Goal: Task Accomplishment & Management: Manage account settings

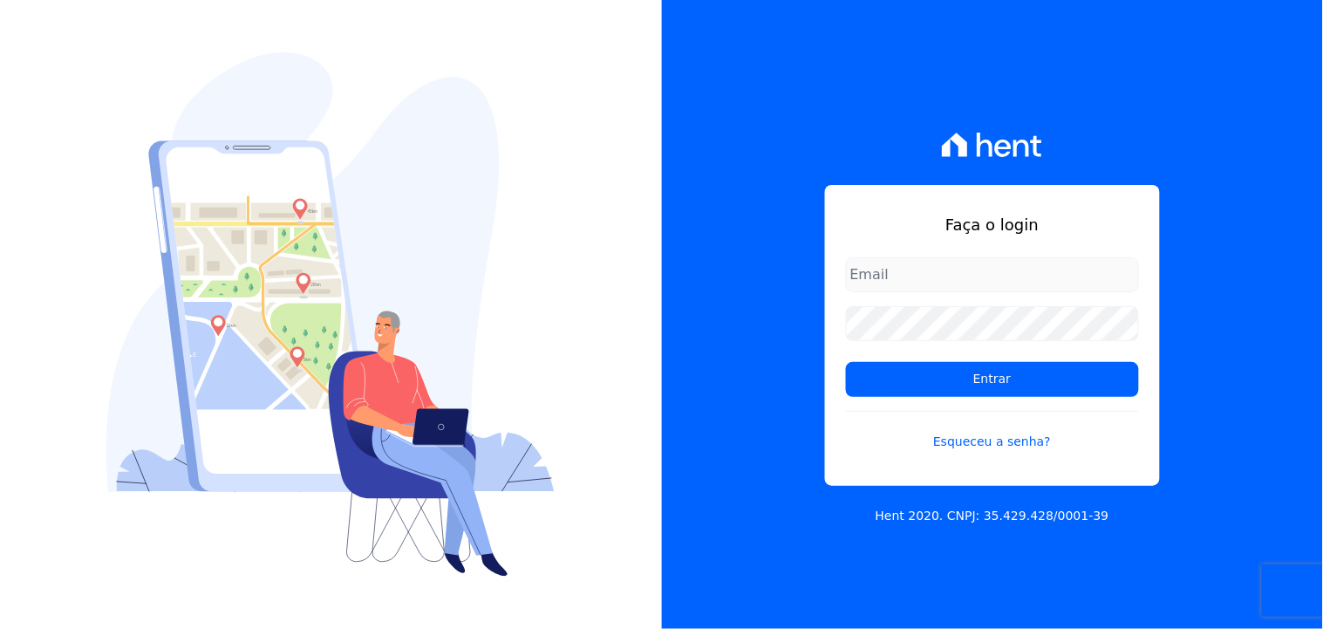
type input "thayna@graalengenharia.com.br"
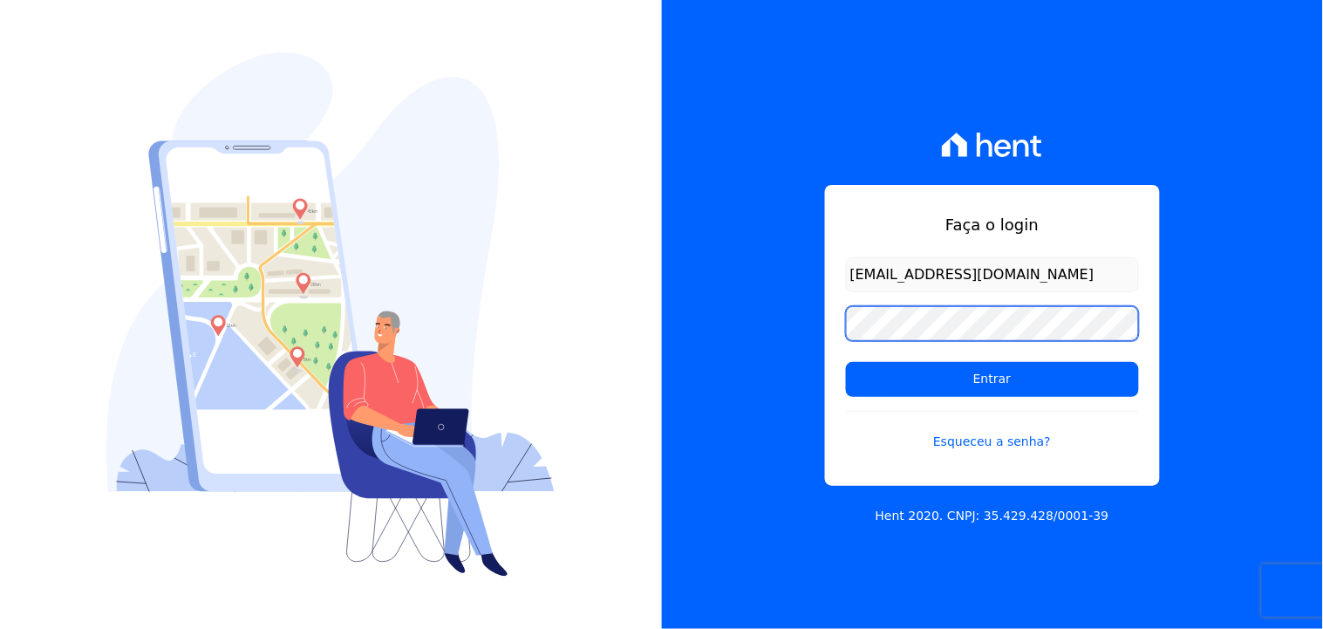
click at [841, 347] on div "Faça o login thayna@graalengenharia.com.br Entrar Esqueceu a senha?" at bounding box center [992, 335] width 335 height 301
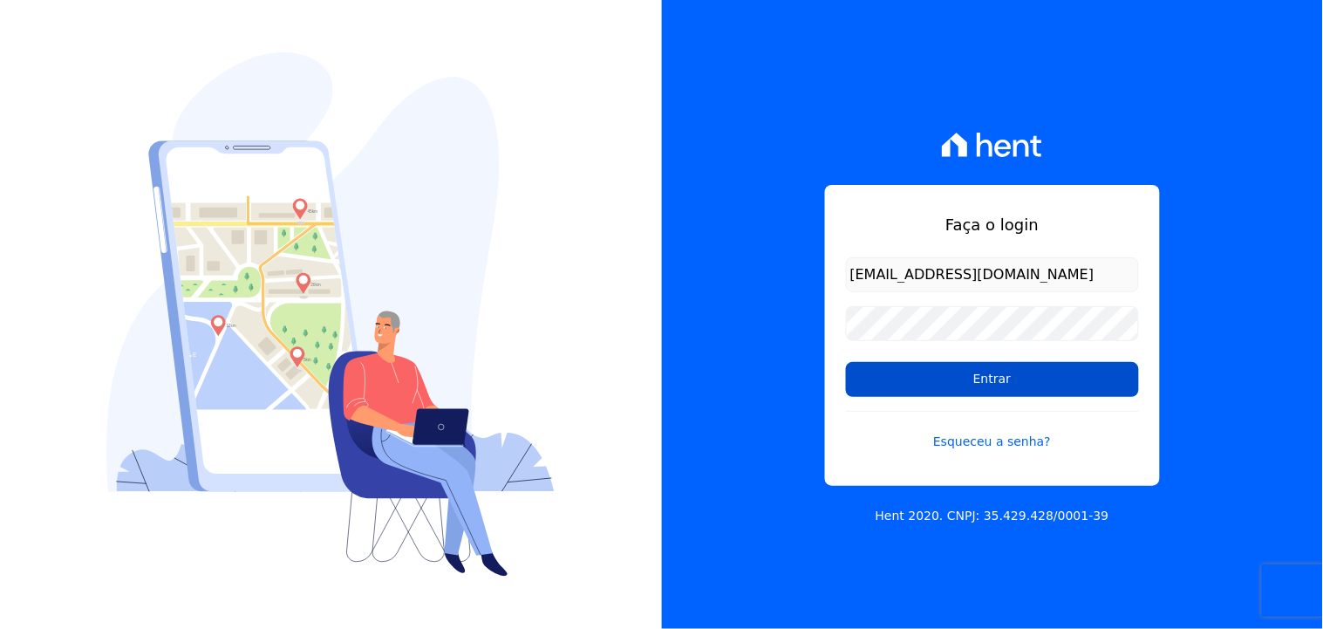
click at [904, 378] on input "Entrar" at bounding box center [992, 379] width 293 height 35
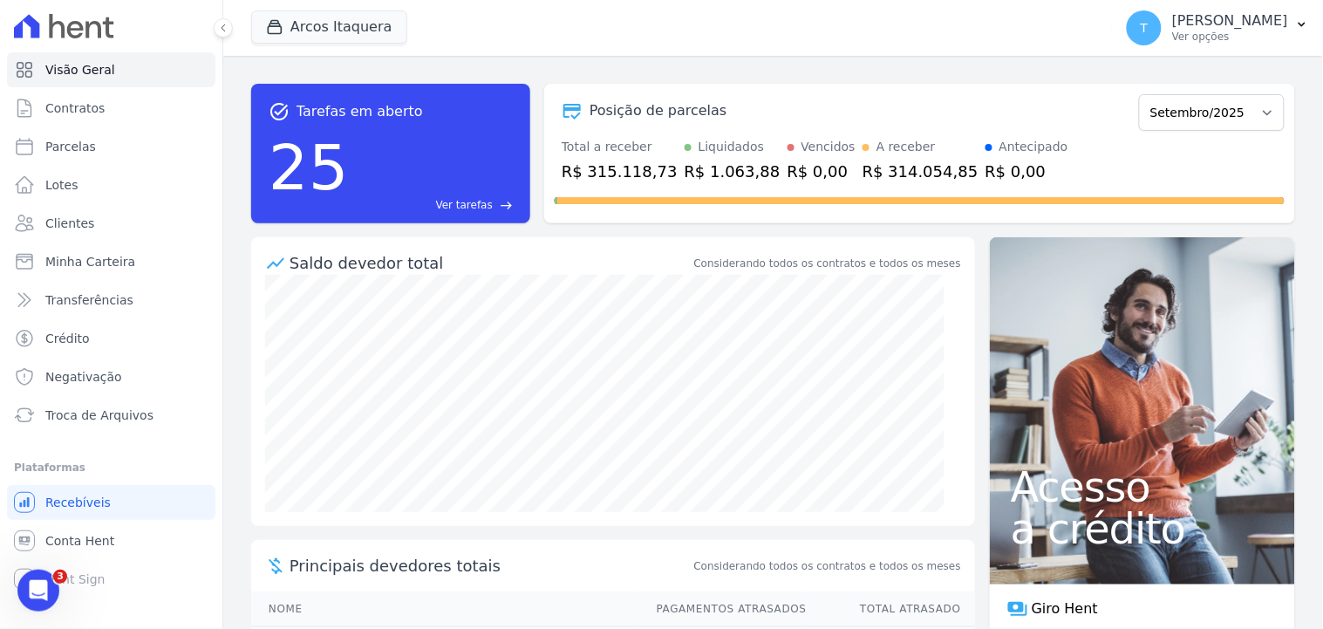
click at [799, 273] on div "Saldo devedor total Considerando todos os contratos e todos os meses" at bounding box center [613, 255] width 724 height 37
click at [686, 59] on div "task_alt Tarefas em aberto 25 Ver tarefas east Posição de parcelas Julho/2023 A…" at bounding box center [773, 342] width 1100 height 573
click at [109, 27] on icon at bounding box center [64, 26] width 100 height 24
click at [66, 31] on icon at bounding box center [64, 26] width 100 height 24
click at [65, 31] on icon at bounding box center [64, 26] width 100 height 24
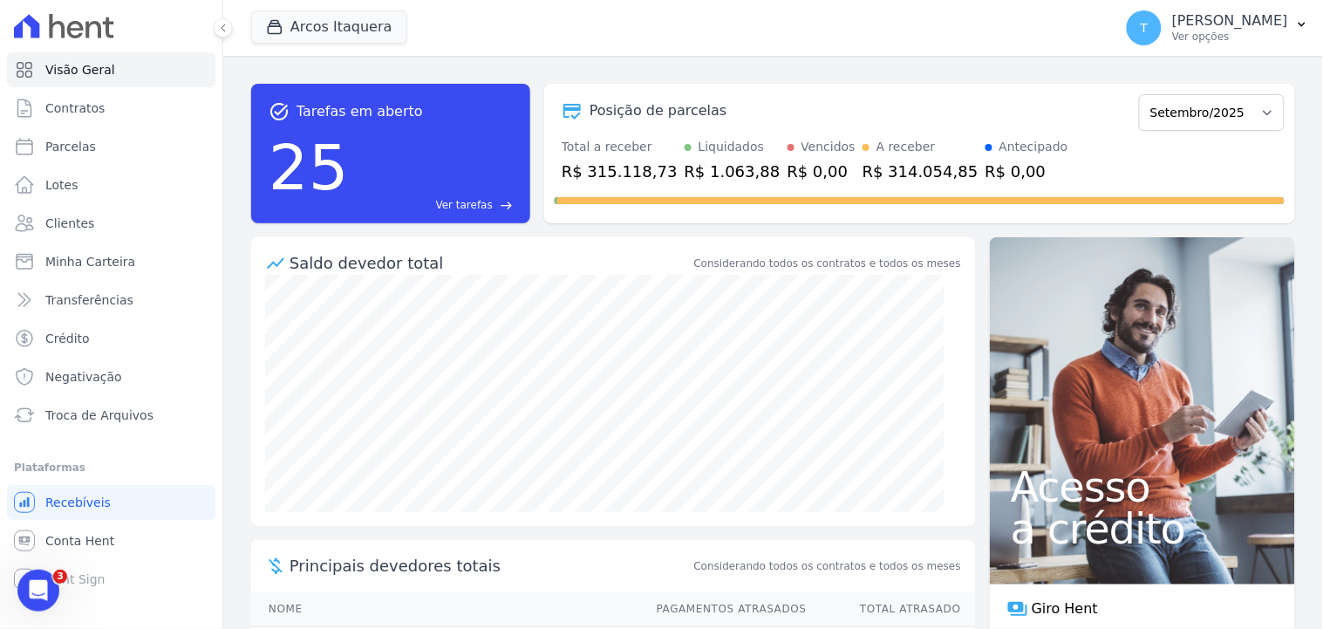
click at [81, 36] on icon at bounding box center [64, 26] width 100 height 24
click at [151, 50] on div at bounding box center [111, 26] width 208 height 52
click at [84, 279] on ul "Visão Geral Contratos [GEOGRAPHIC_DATA] Lotes Clientes Minha Carteira Transferê…" at bounding box center [111, 242] width 208 height 380
click at [87, 259] on span "Minha Carteira" at bounding box center [90, 261] width 90 height 17
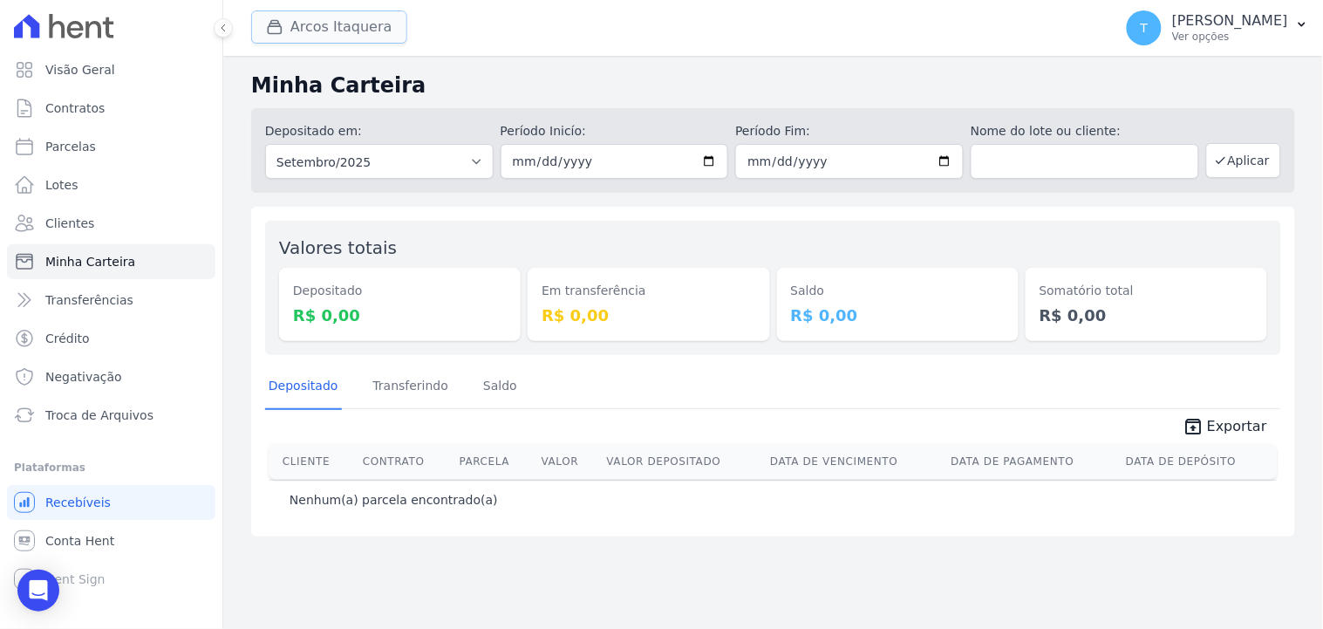
click at [333, 31] on button "Arcos Itaquera" at bounding box center [329, 26] width 156 height 33
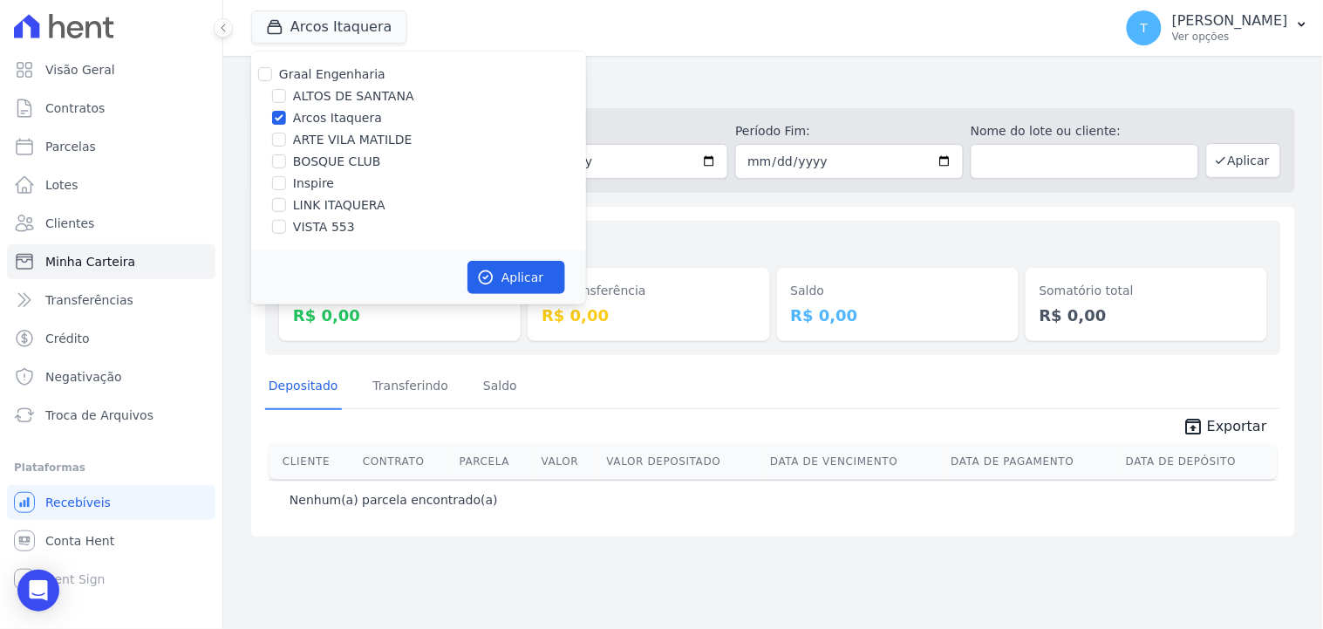
click at [320, 119] on label "Arcos Itaquera" at bounding box center [337, 118] width 89 height 18
click at [286, 119] on input "Arcos Itaquera" at bounding box center [279, 118] width 14 height 14
checkbox input "false"
click at [330, 93] on label "ALTOS DE SANTANA" at bounding box center [353, 96] width 121 height 18
click at [286, 93] on input "ALTOS DE SANTANA" at bounding box center [279, 96] width 14 height 14
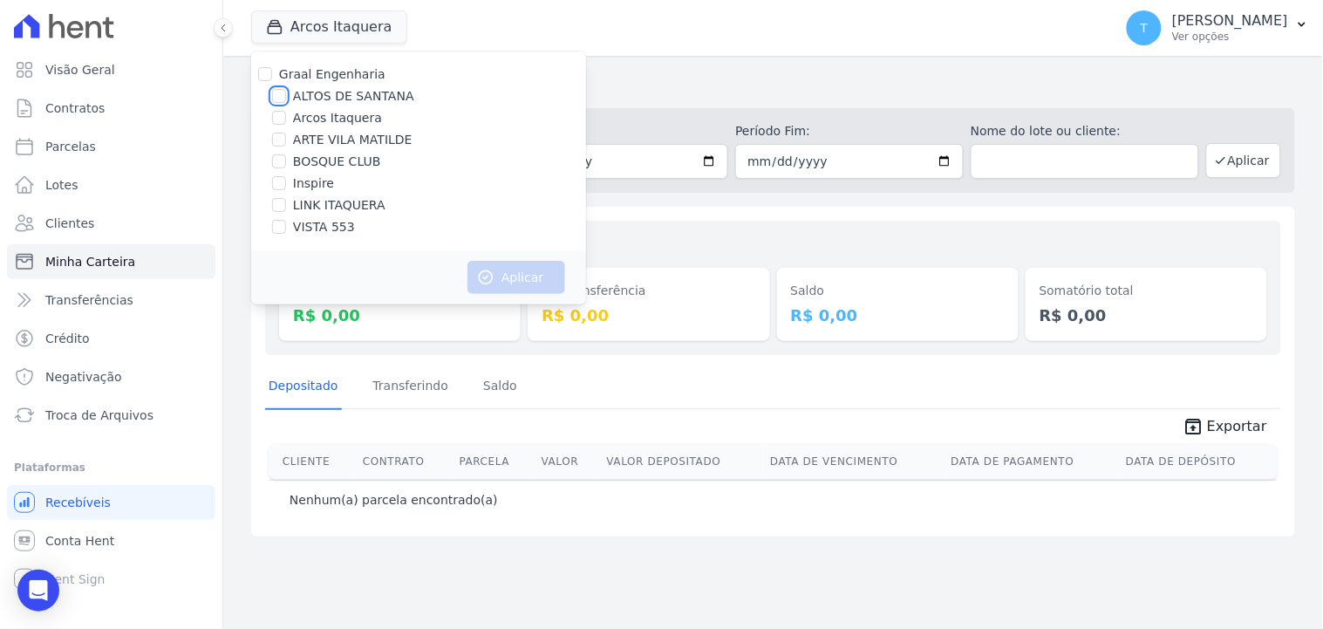
checkbox input "true"
click at [491, 271] on icon "button" at bounding box center [485, 277] width 17 height 17
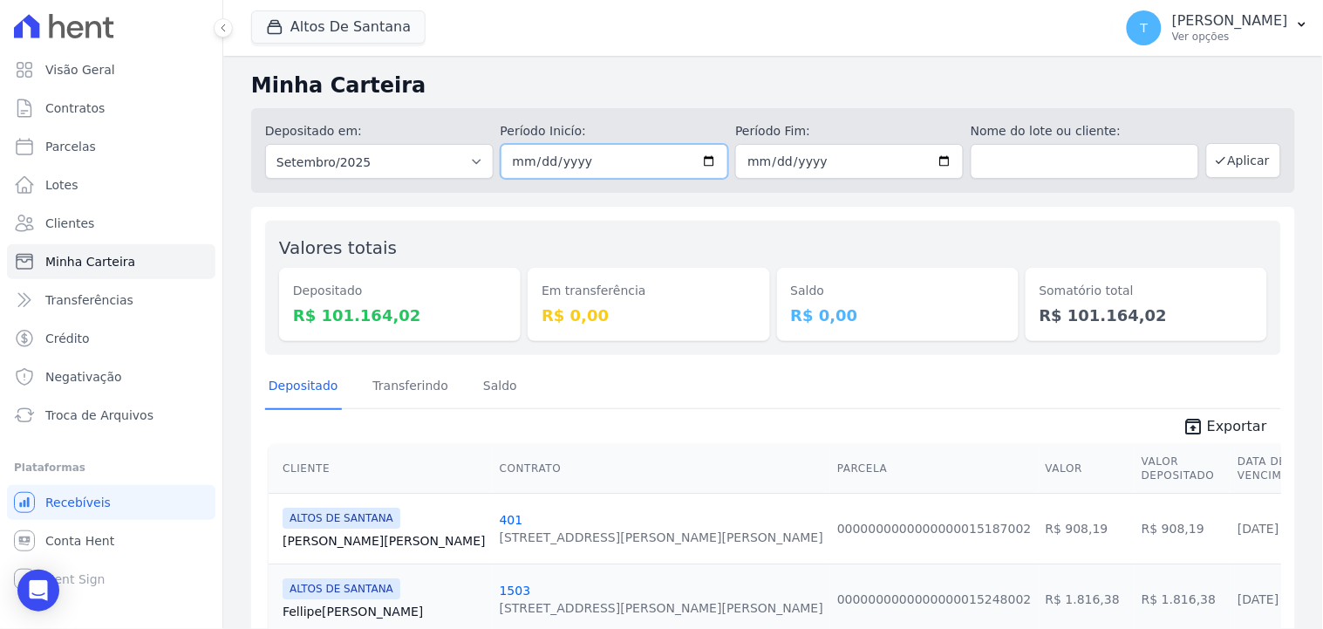
click at [696, 161] on input "2025-09-01" at bounding box center [615, 161] width 228 height 35
type input "2025-09-17"
click at [931, 159] on input "2025-09-30" at bounding box center [849, 161] width 228 height 35
type input "2025-09-17"
click at [1236, 163] on button "Aplicar" at bounding box center [1243, 160] width 75 height 35
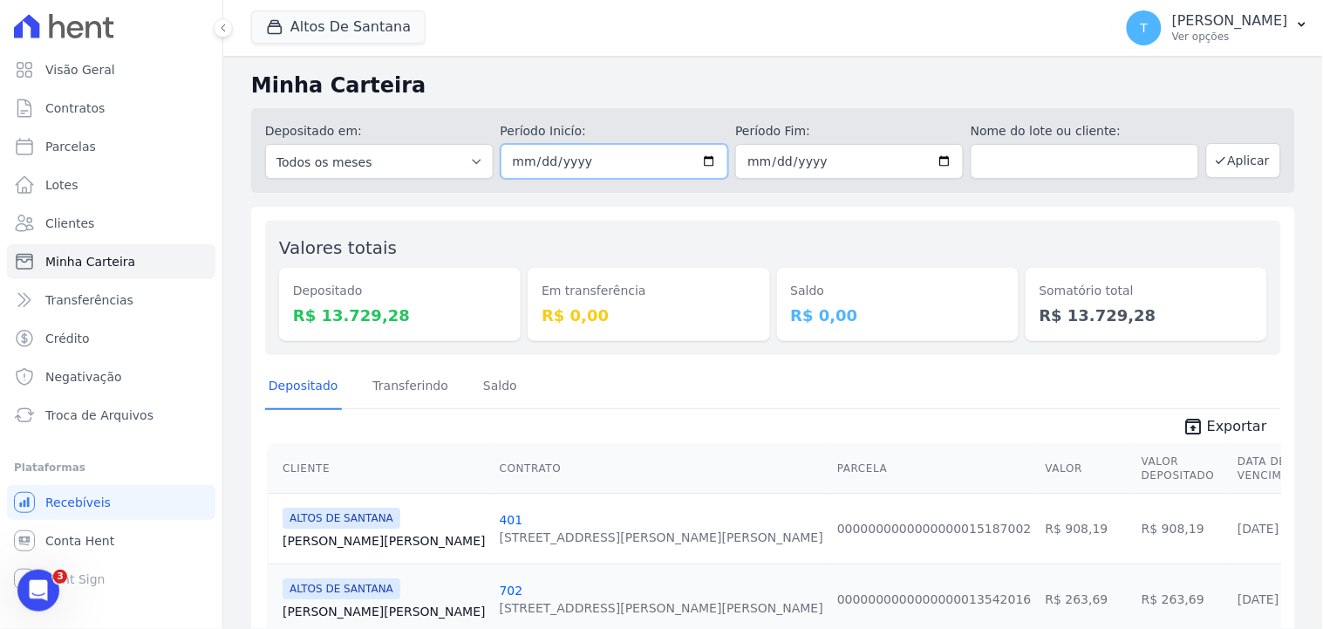
click at [702, 157] on input "2025-09-17" at bounding box center [615, 161] width 228 height 35
type input "[DATE]"
click at [942, 161] on input "2025-09-17" at bounding box center [849, 161] width 228 height 35
click at [938, 155] on input "2025-09-19" at bounding box center [849, 161] width 228 height 35
type input "[DATE]"
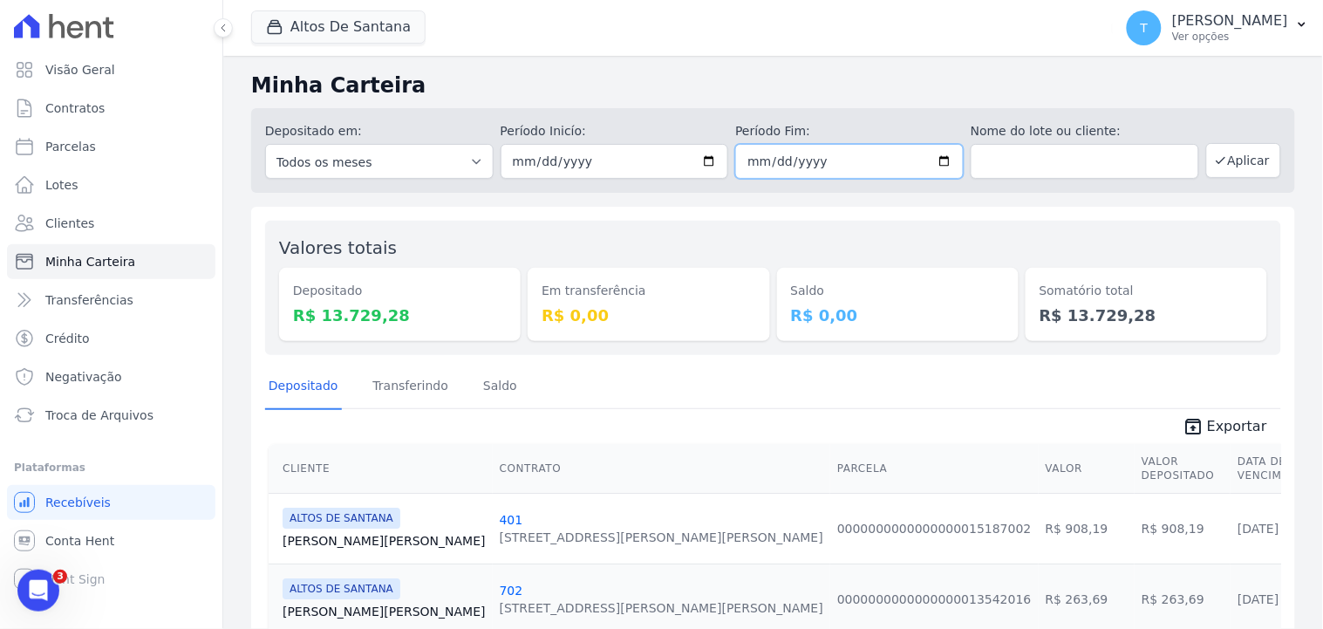
click at [931, 163] on input "[DATE]" at bounding box center [849, 161] width 228 height 35
drag, startPoint x: 931, startPoint y: 163, endPoint x: 1102, endPoint y: 123, distance: 175.5
click at [931, 163] on input "[DATE]" at bounding box center [849, 161] width 228 height 35
click at [1225, 160] on button "Aplicar" at bounding box center [1243, 160] width 75 height 35
click at [1207, 424] on span "Exportar" at bounding box center [1237, 426] width 60 height 21
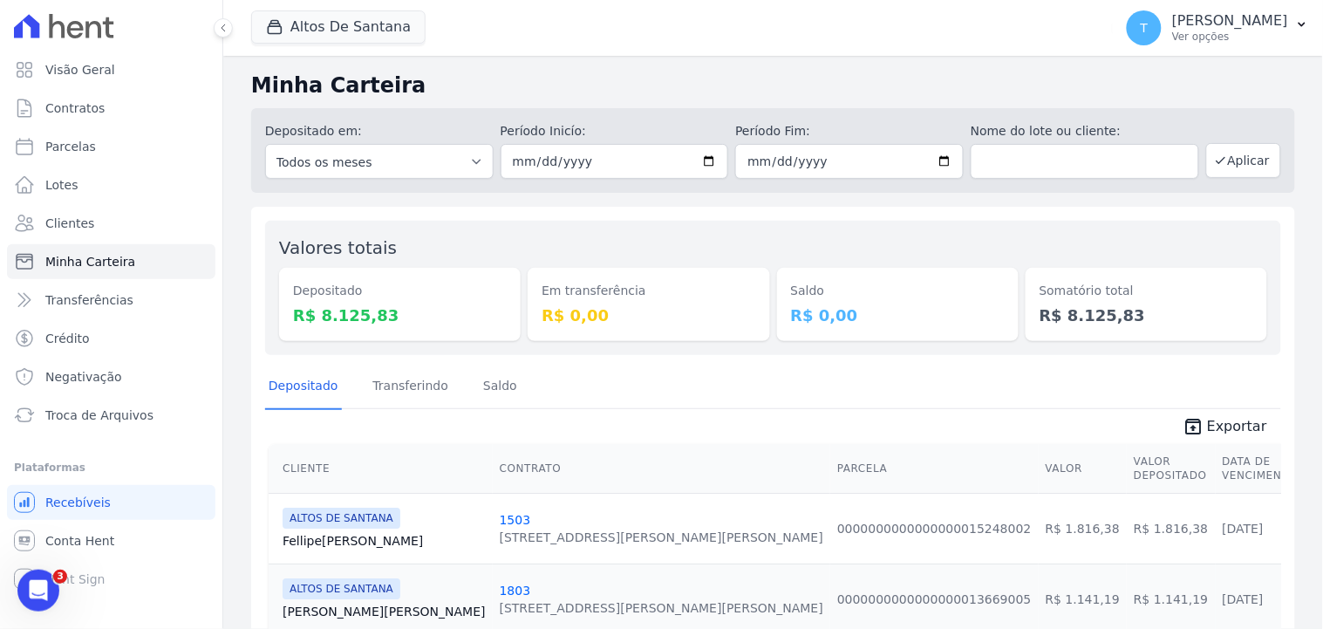
drag, startPoint x: 1175, startPoint y: 233, endPoint x: 1165, endPoint y: 230, distance: 10.8
click at [1175, 233] on div "Valores totais Depositado R$ 8.125,83 Em transferência R$ 0,00 [GEOGRAPHIC_DATA…" at bounding box center [773, 288] width 1016 height 134
click at [320, 24] on button "Altos De Santana" at bounding box center [338, 26] width 174 height 33
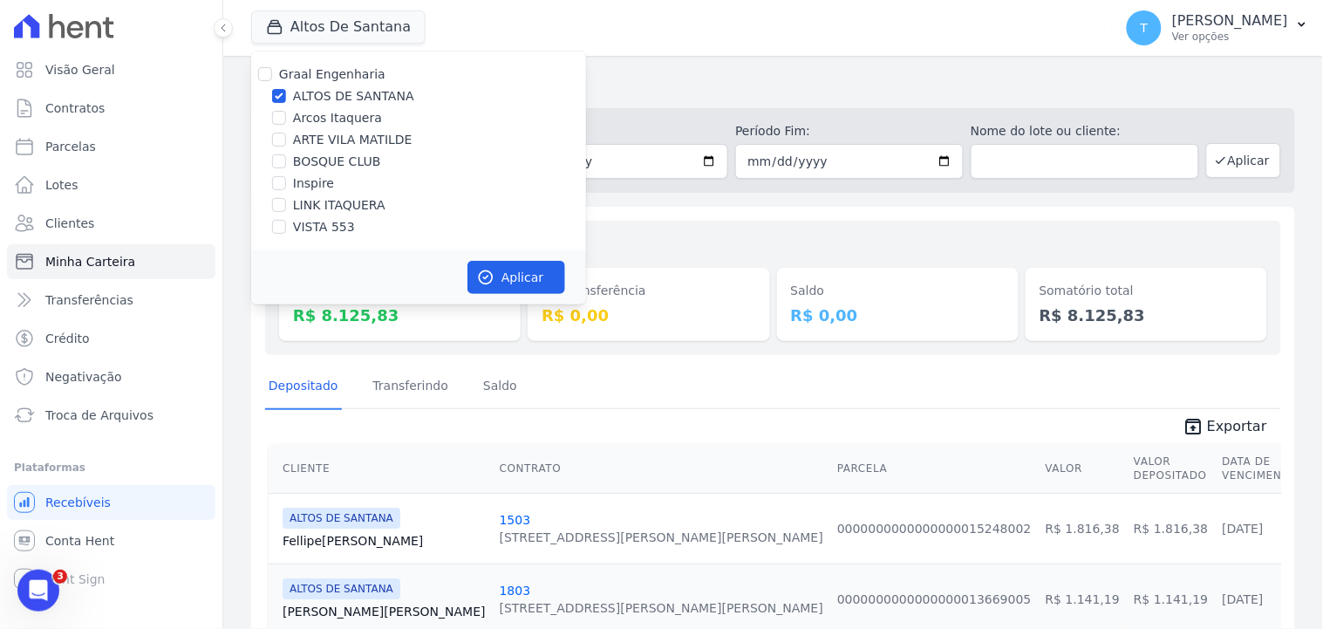
click at [318, 100] on label "ALTOS DE SANTANA" at bounding box center [353, 96] width 121 height 18
click at [286, 100] on input "ALTOS DE SANTANA" at bounding box center [279, 96] width 14 height 14
checkbox input "false"
click at [323, 142] on label "ARTE VILA MATILDE" at bounding box center [352, 140] width 119 height 18
click at [286, 142] on input "ARTE VILA MATILDE" at bounding box center [279, 140] width 14 height 14
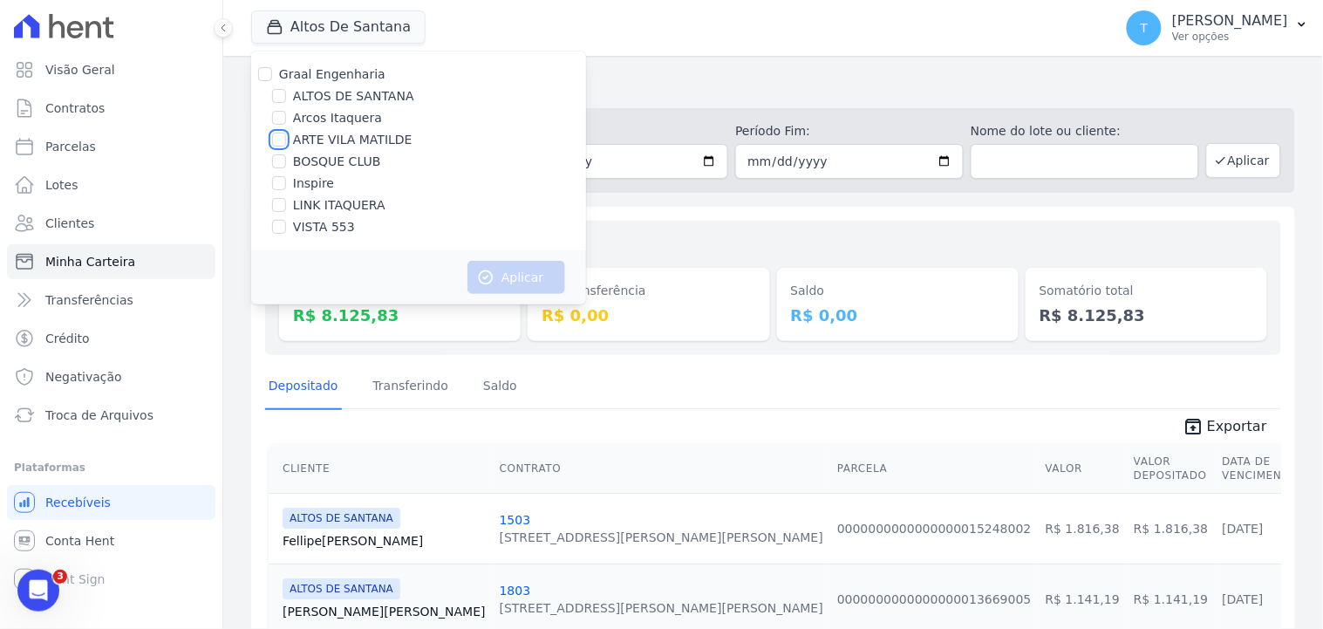
checkbox input "true"
click at [488, 265] on button "Aplicar" at bounding box center [516, 277] width 98 height 33
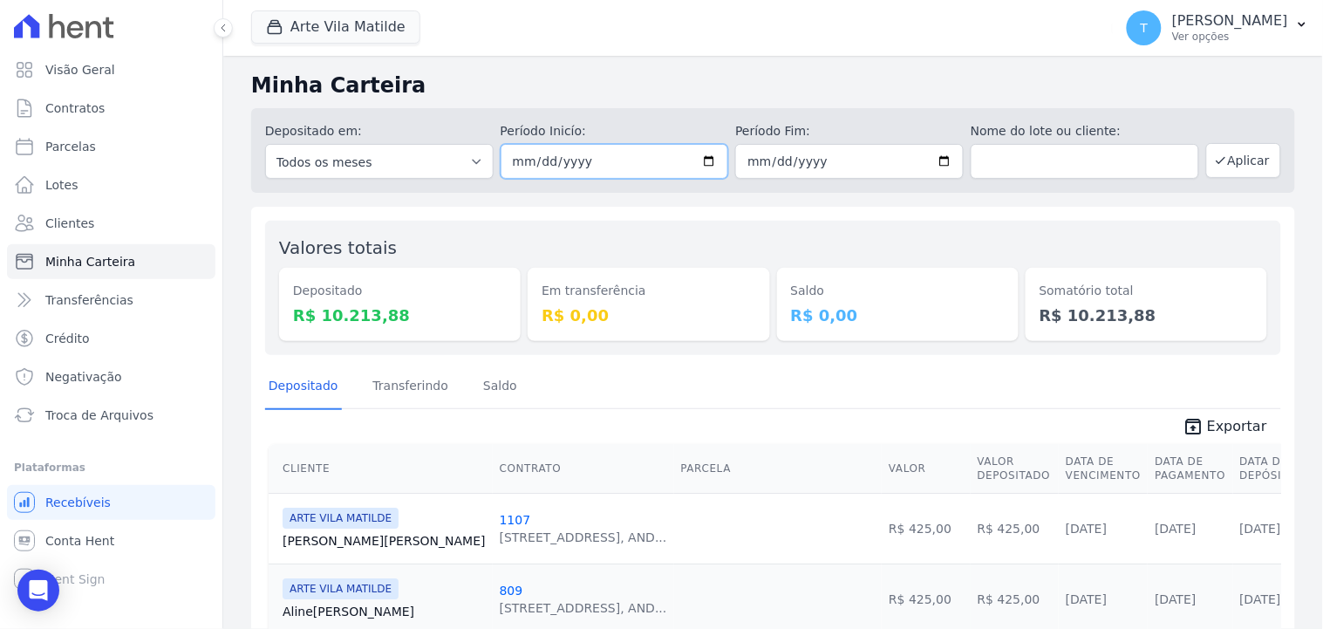
click at [698, 160] on input "[DATE]" at bounding box center [615, 161] width 228 height 35
click at [1209, 167] on button "Aplicar" at bounding box center [1243, 160] width 75 height 35
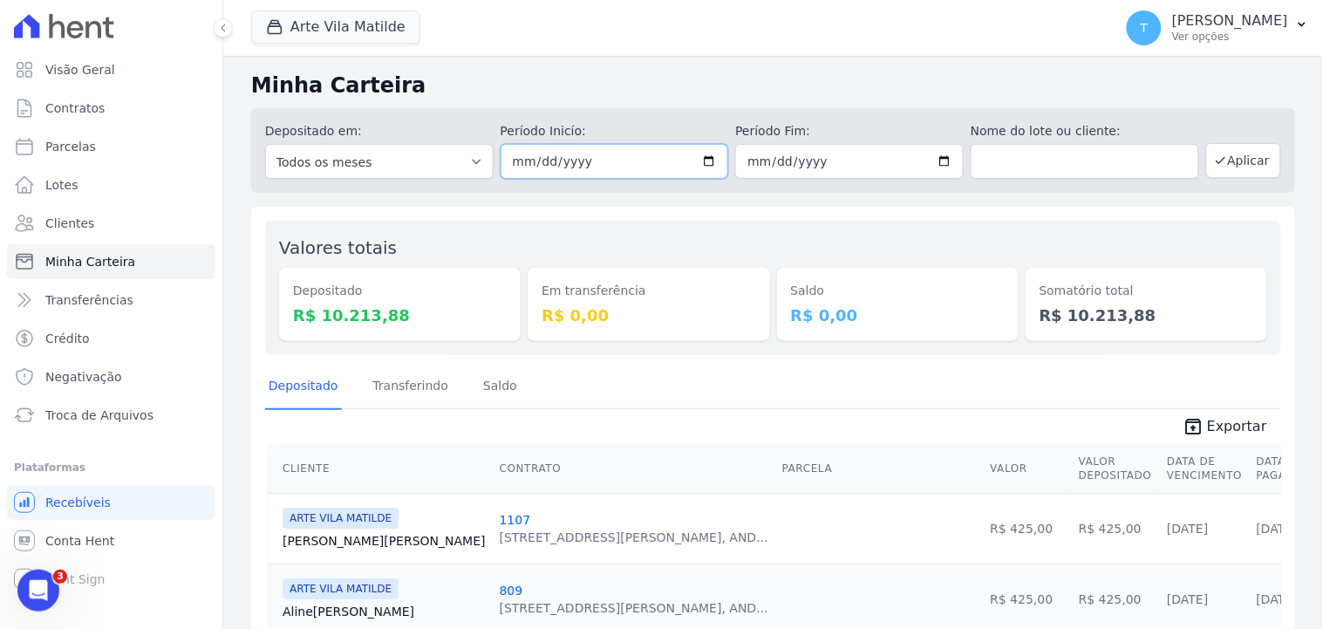
click at [701, 162] on input "[DATE]" at bounding box center [615, 161] width 228 height 35
type input "[DATE]"
click at [943, 153] on input "[DATE]" at bounding box center [849, 161] width 228 height 35
type input "[DATE]"
click at [1206, 153] on button "Aplicar" at bounding box center [1243, 160] width 75 height 35
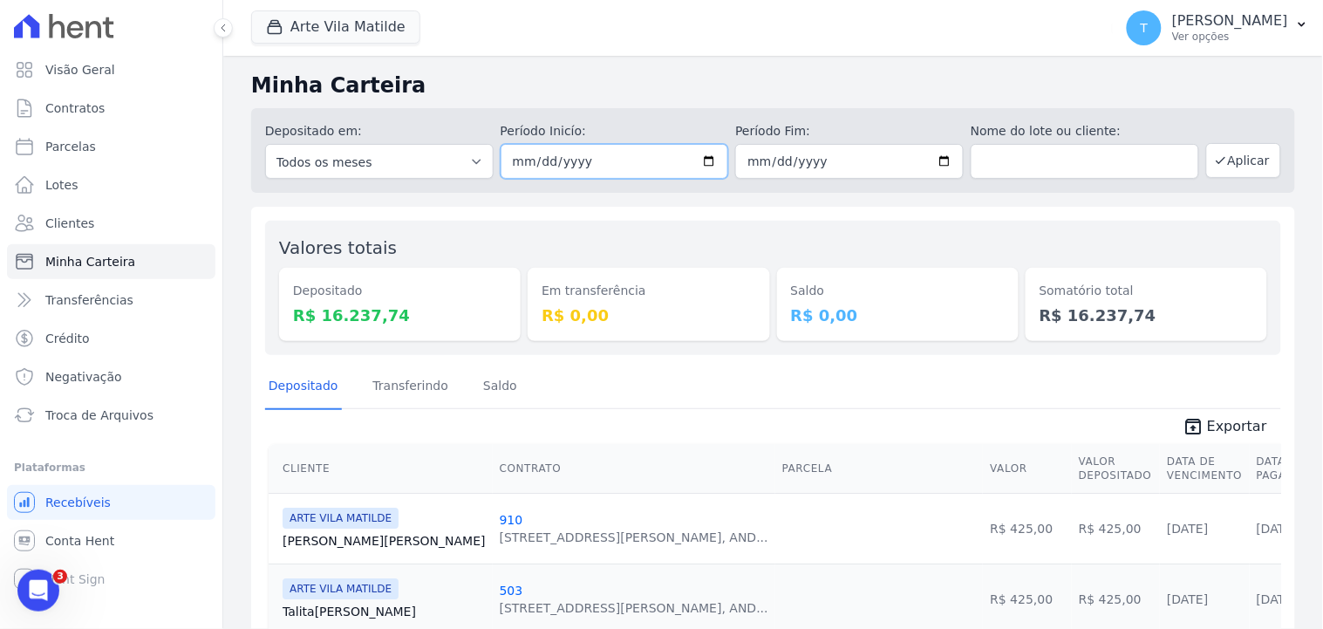
click at [702, 157] on input "2025-09-17" at bounding box center [615, 161] width 228 height 35
type input "[DATE]"
click at [936, 163] on input "2025-09-17" at bounding box center [849, 161] width 228 height 35
type input "[DATE]"
click at [1216, 166] on button "Aplicar" at bounding box center [1243, 160] width 75 height 35
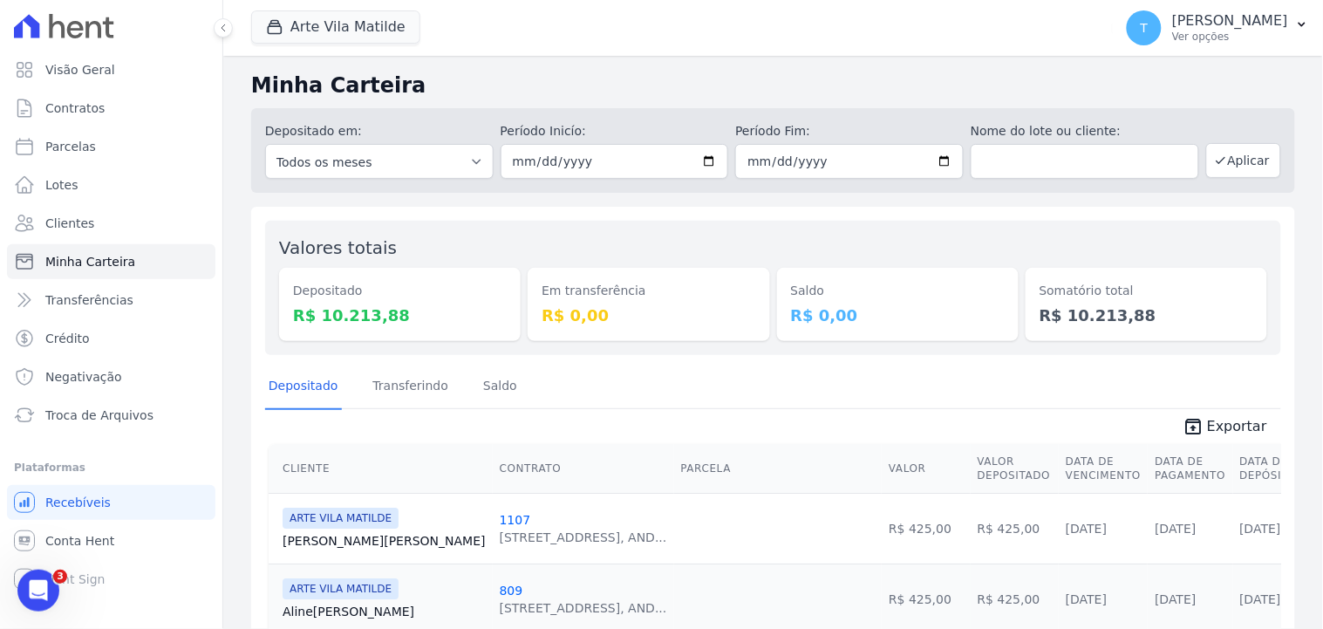
click at [1199, 412] on span "unarchive Exportar" at bounding box center [773, 424] width 1016 height 31
click at [1197, 416] on link "unarchive Exportar" at bounding box center [1224, 428] width 112 height 24
